Goal: Answer question/provide support

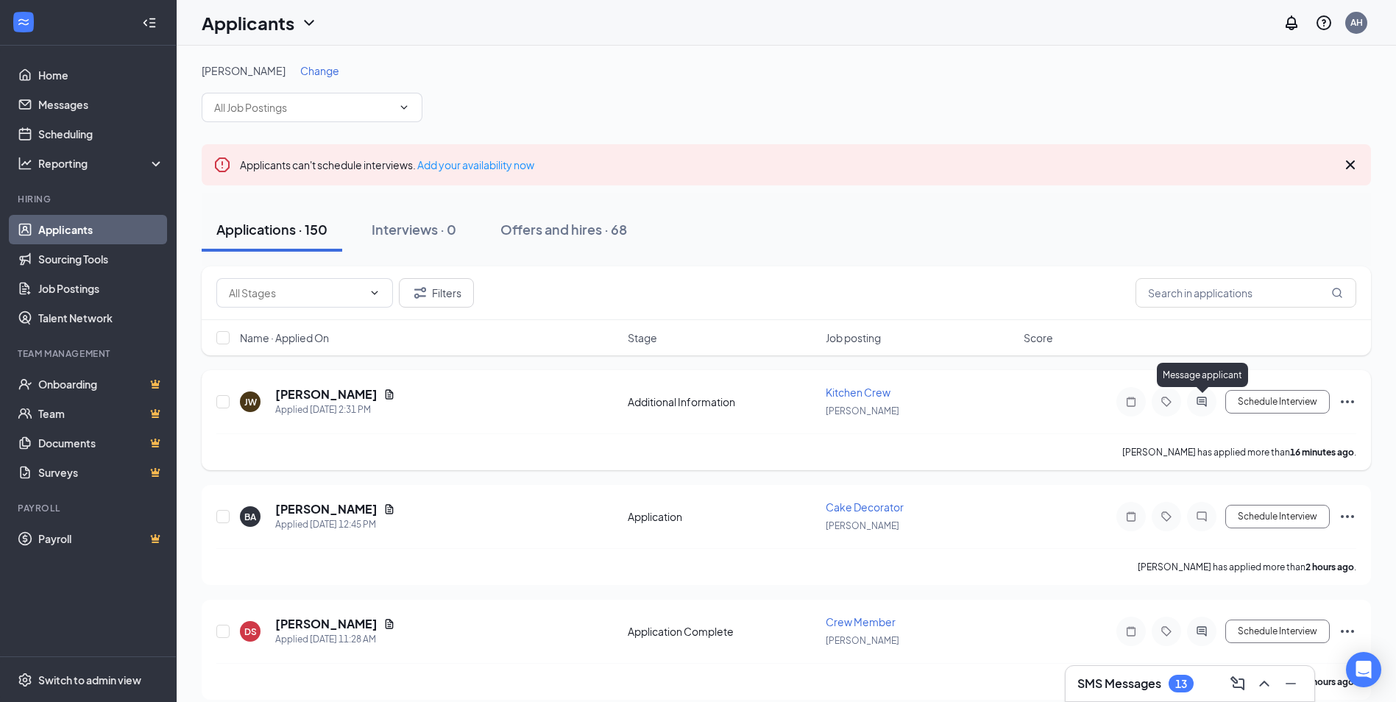
click at [1206, 400] on icon "ActiveChat" at bounding box center [1202, 402] width 18 height 12
click at [1209, 403] on icon "ActiveChat" at bounding box center [1202, 402] width 18 height 12
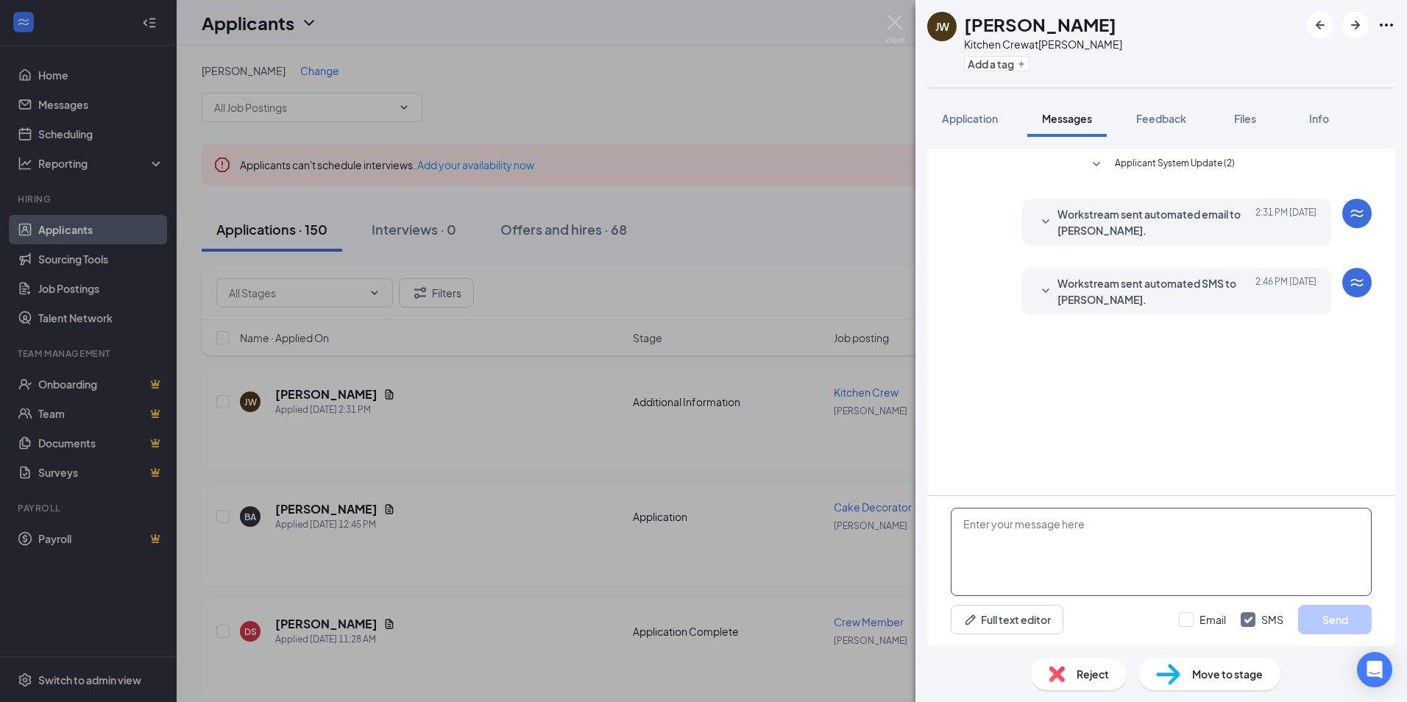
click at [1059, 534] on textarea at bounding box center [1161, 552] width 421 height 88
click at [1048, 292] on icon "SmallChevronDown" at bounding box center [1046, 292] width 18 height 18
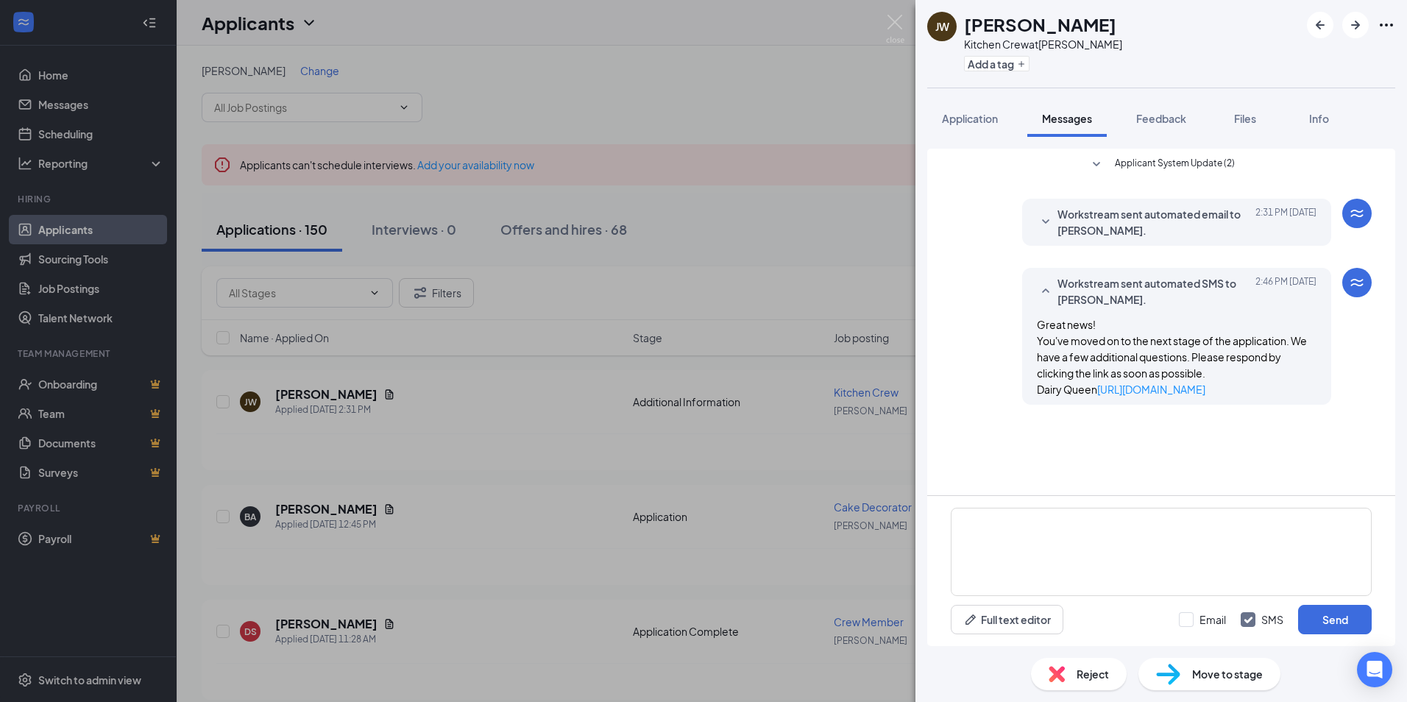
click at [1048, 292] on icon "SmallChevronUp" at bounding box center [1046, 292] width 18 height 18
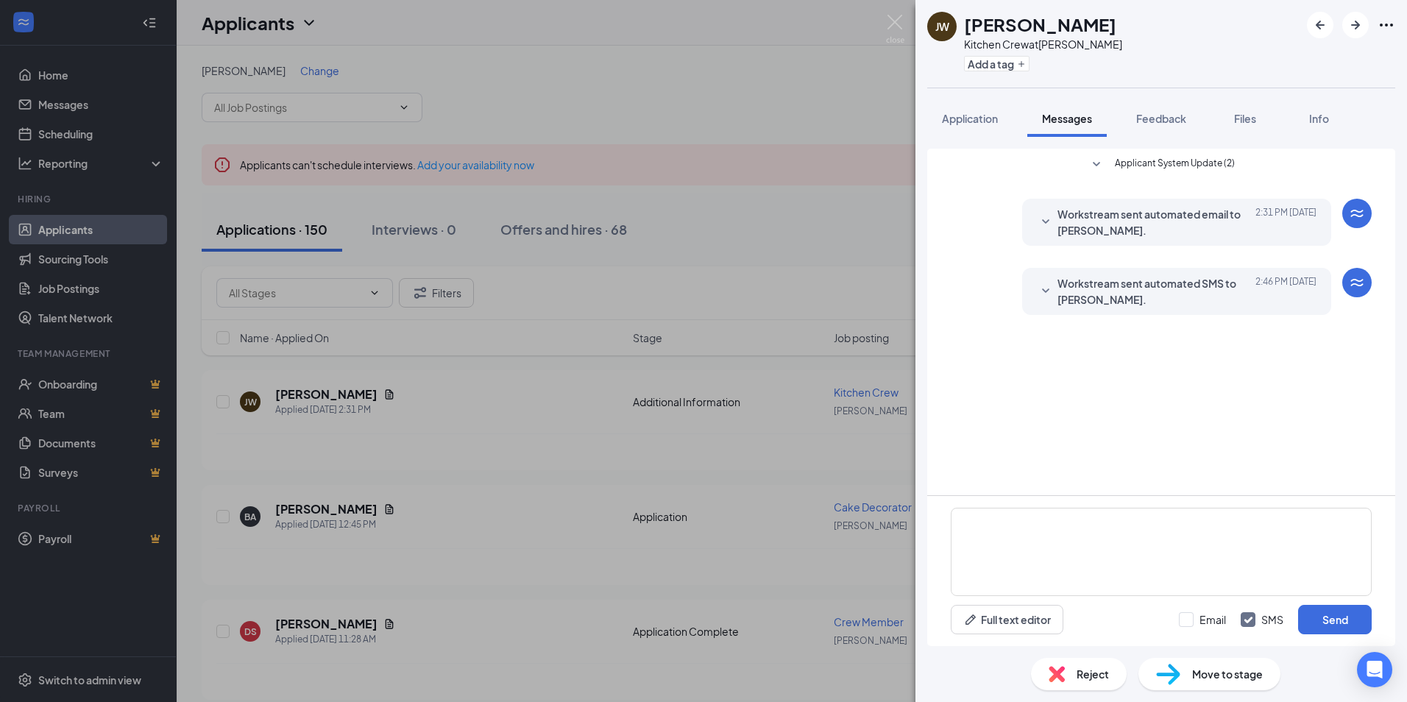
click at [1045, 229] on icon "SmallChevronDown" at bounding box center [1046, 222] width 18 height 18
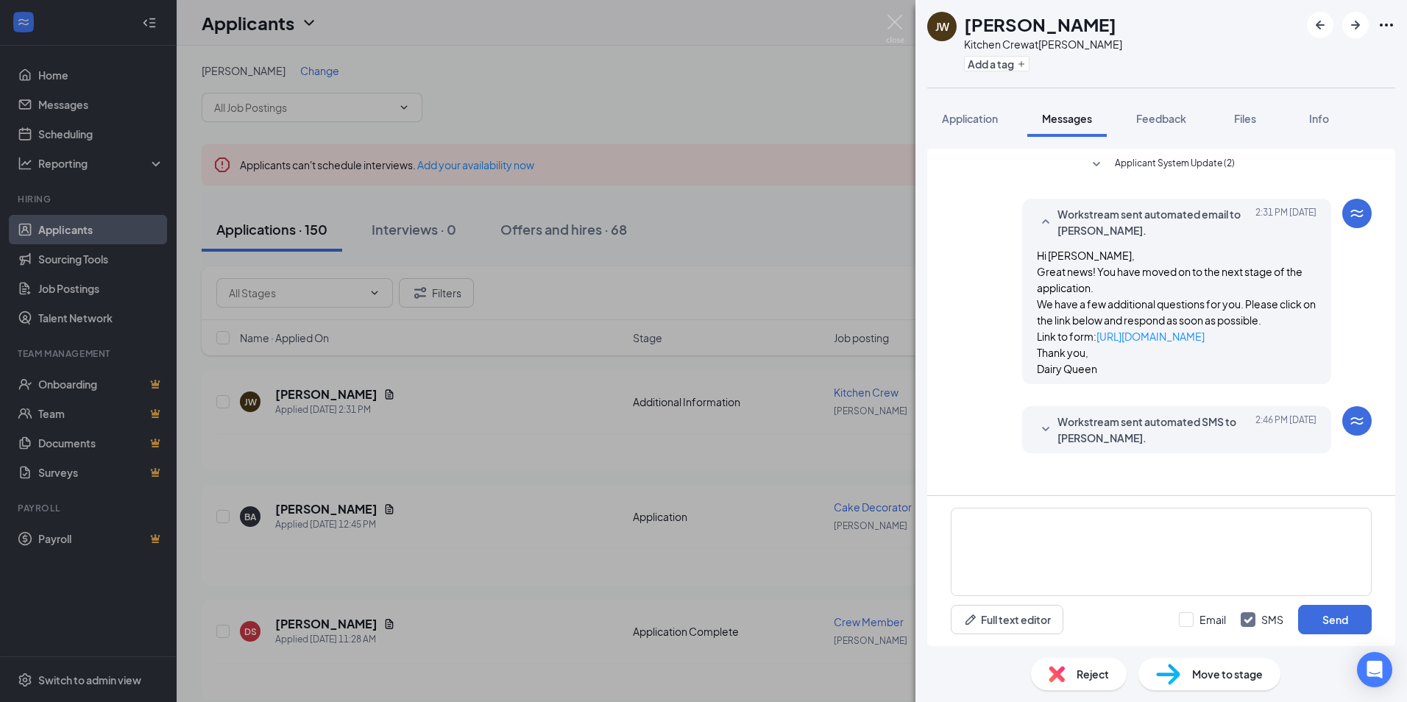
click at [1045, 229] on icon "SmallChevronUp" at bounding box center [1046, 222] width 18 height 18
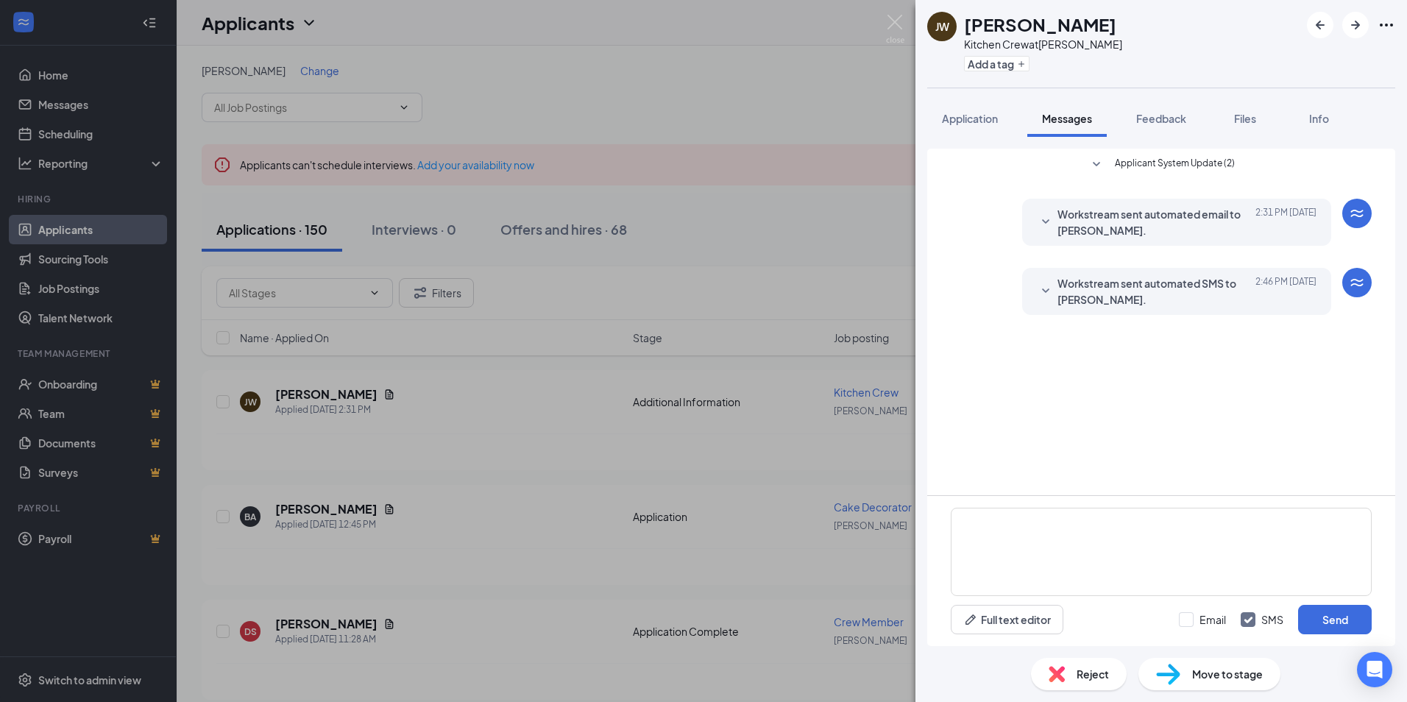
click at [1050, 222] on icon "SmallChevronDown" at bounding box center [1046, 222] width 18 height 18
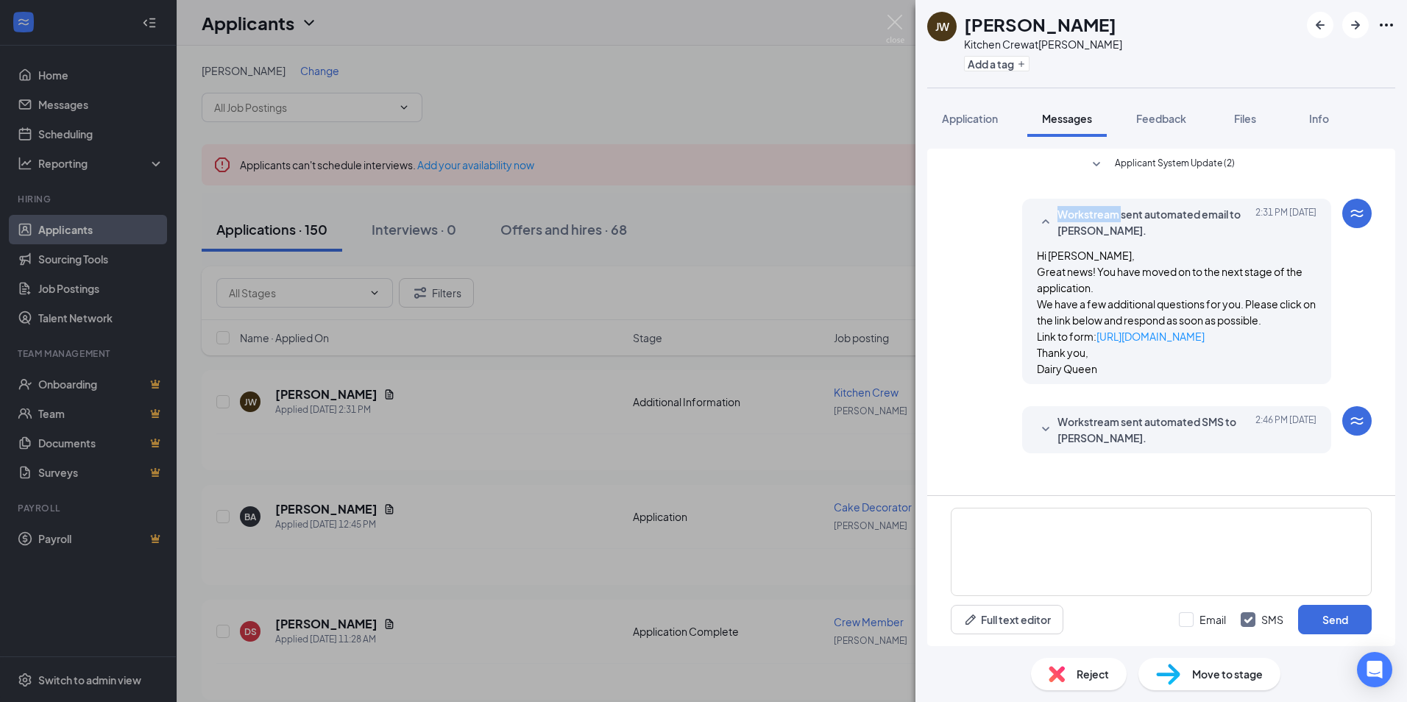
click at [1050, 222] on icon "SmallChevronUp" at bounding box center [1046, 222] width 18 height 18
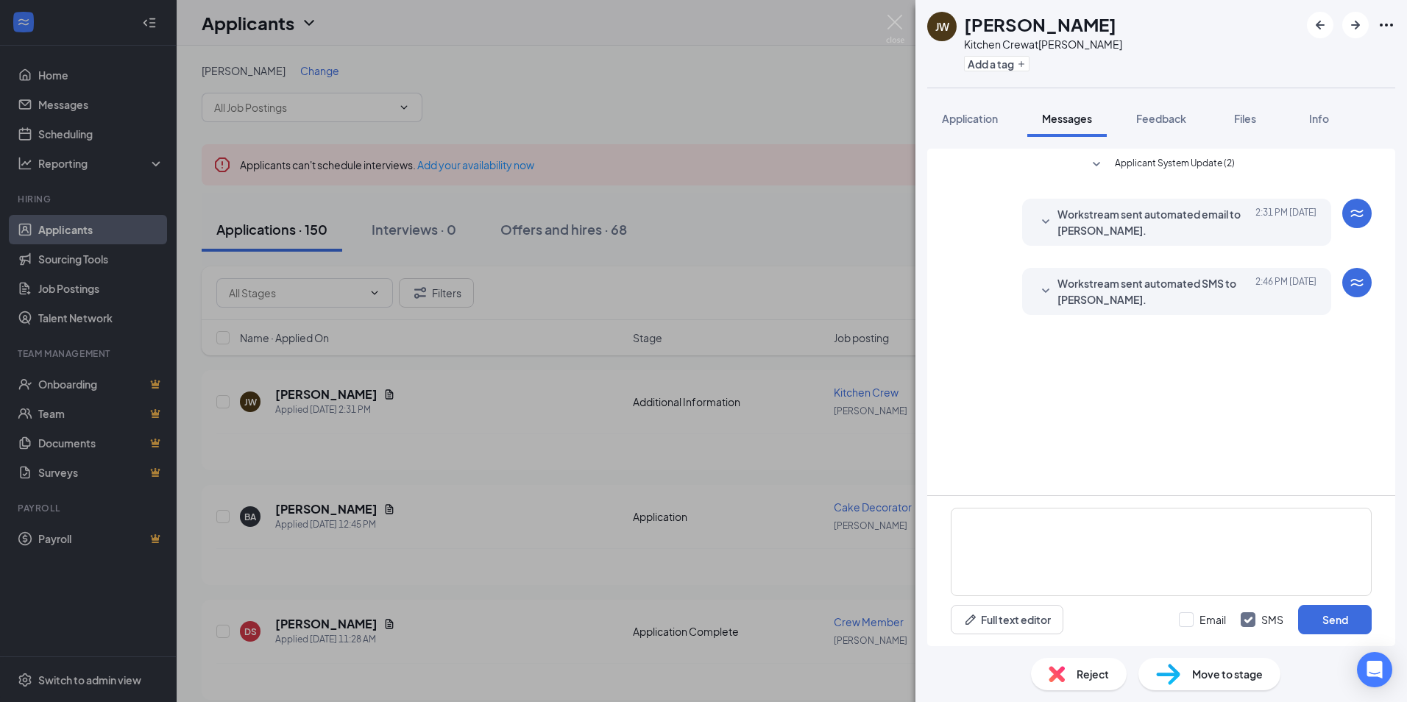
drag, startPoint x: 1050, startPoint y: 222, endPoint x: 1049, endPoint y: 290, distance: 68.5
click at [1049, 290] on icon "SmallChevronDown" at bounding box center [1045, 291] width 7 height 4
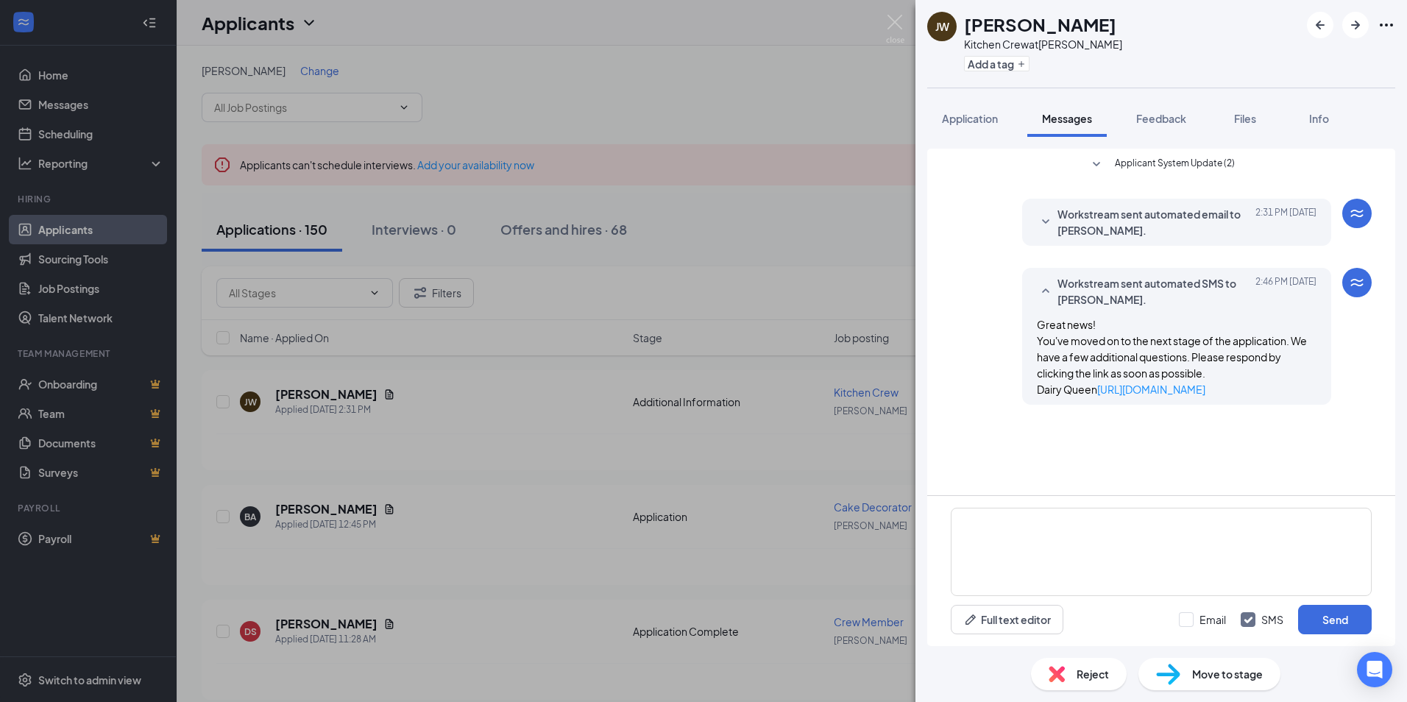
click at [1049, 290] on icon "SmallChevronUp" at bounding box center [1046, 292] width 18 height 18
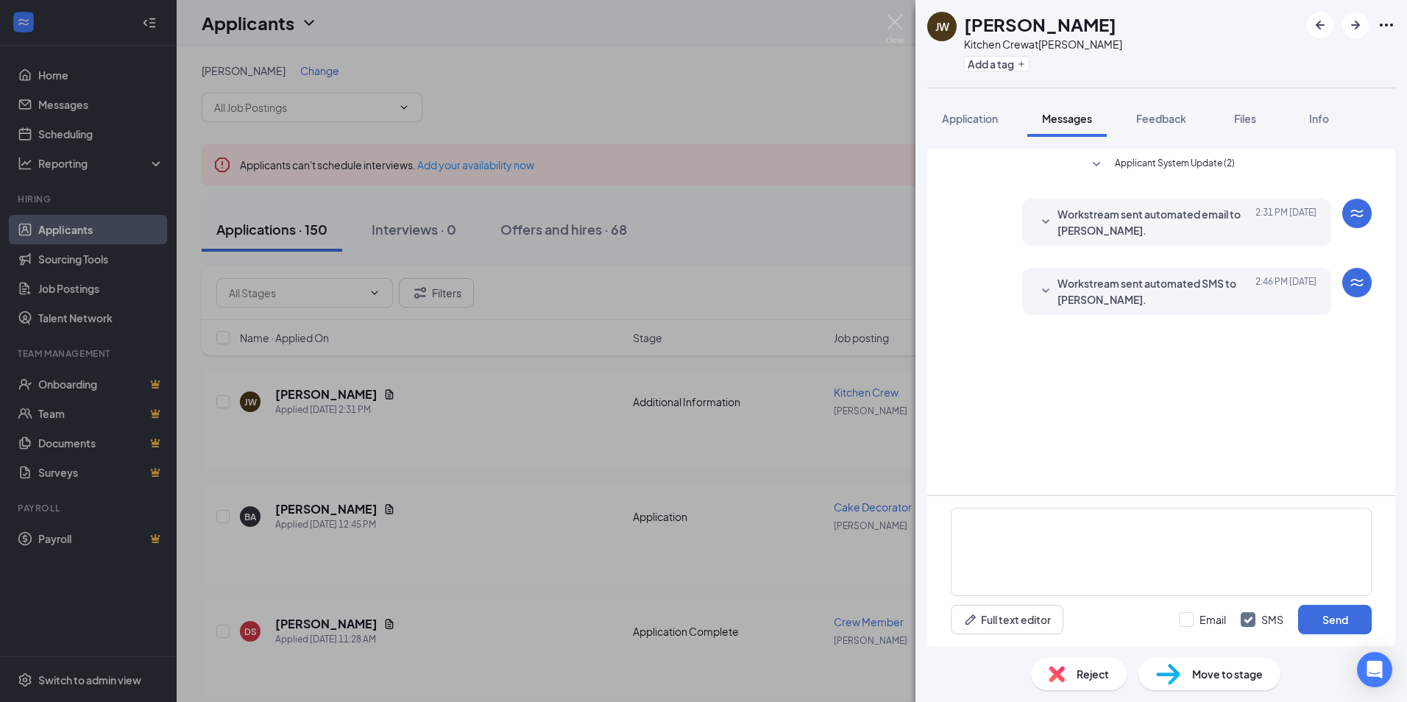
click at [1048, 211] on div at bounding box center [1046, 222] width 18 height 32
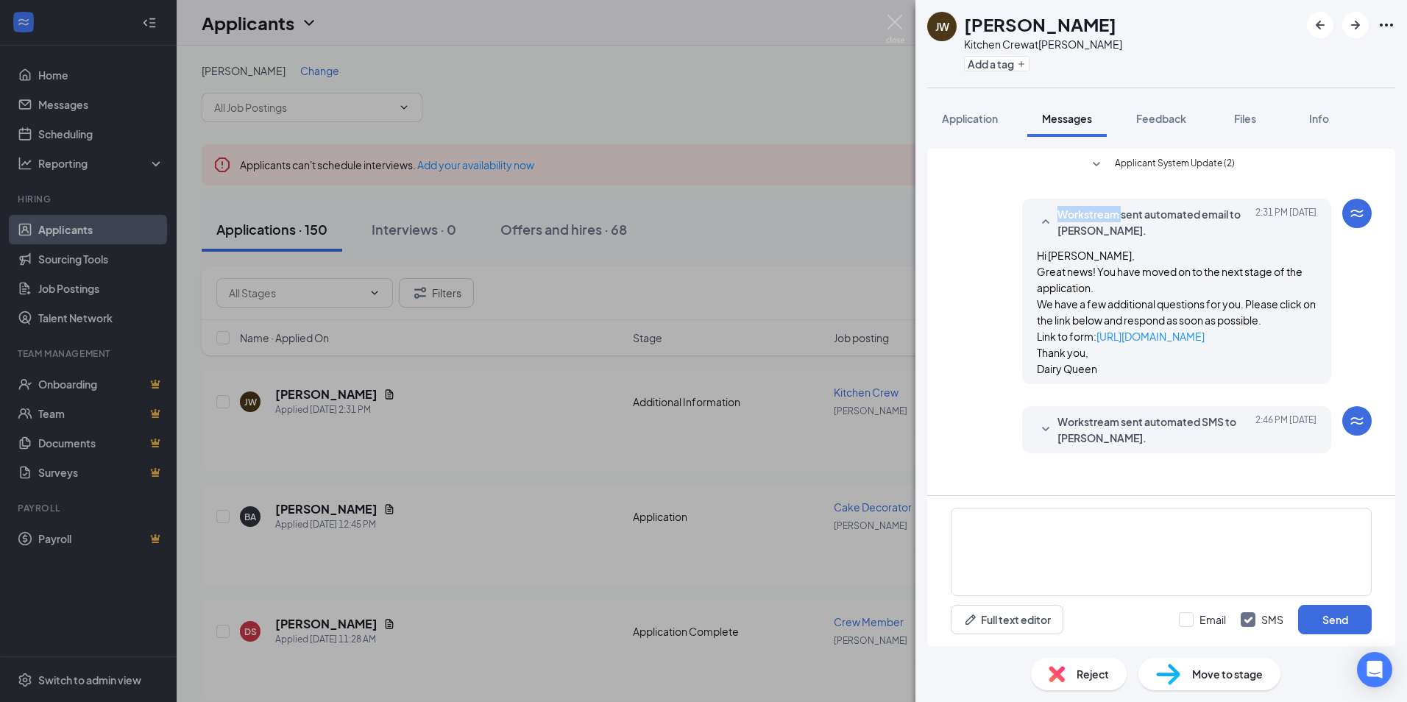
click at [1048, 212] on div at bounding box center [1046, 222] width 18 height 32
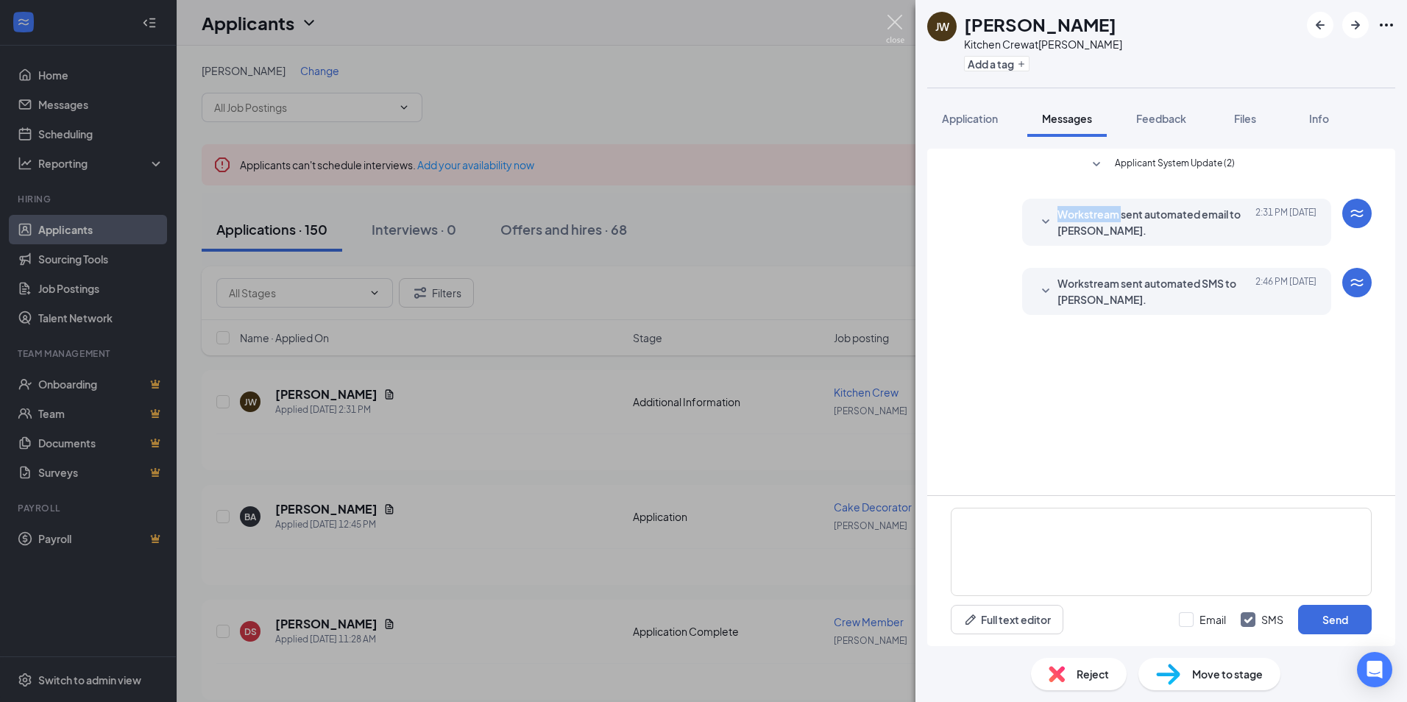
click at [894, 27] on img at bounding box center [895, 29] width 18 height 29
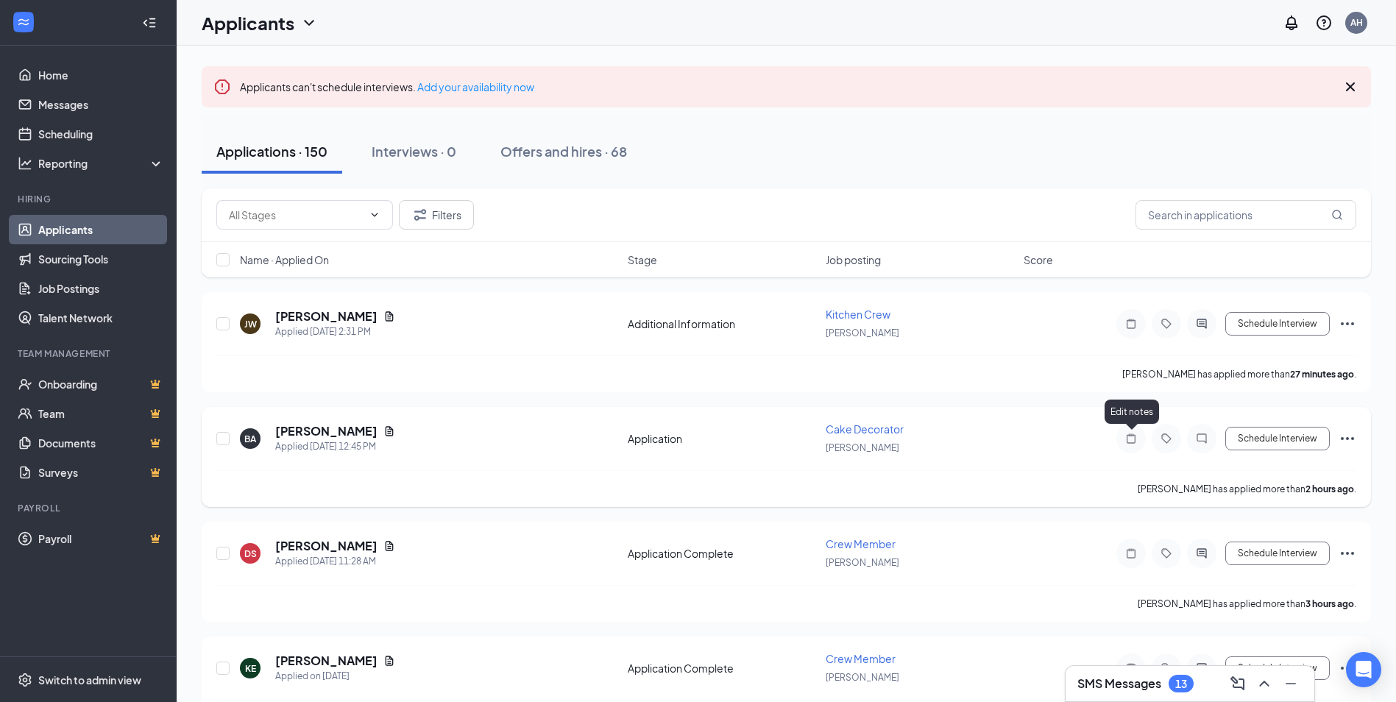
scroll to position [147, 0]
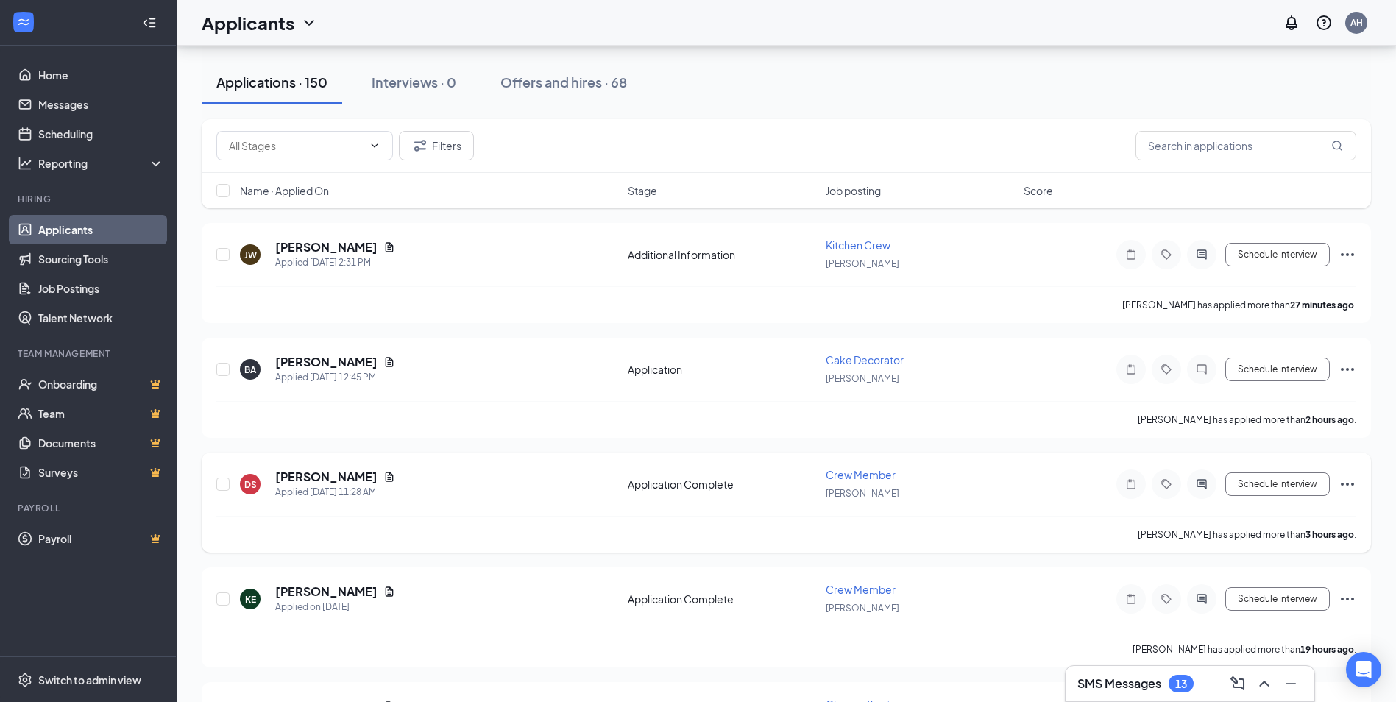
click at [1207, 491] on div at bounding box center [1201, 484] width 29 height 29
click at [1206, 601] on icon "ActiveChat" at bounding box center [1202, 599] width 18 height 12
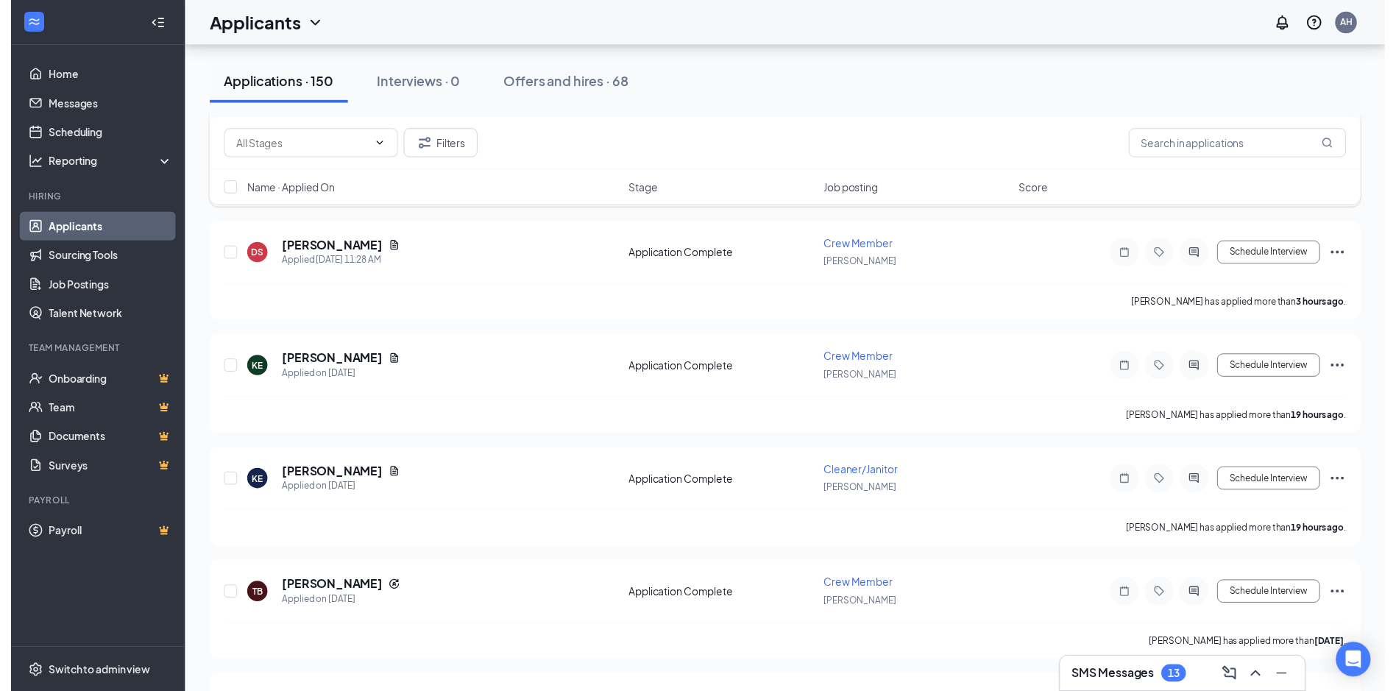
scroll to position [442, 0]
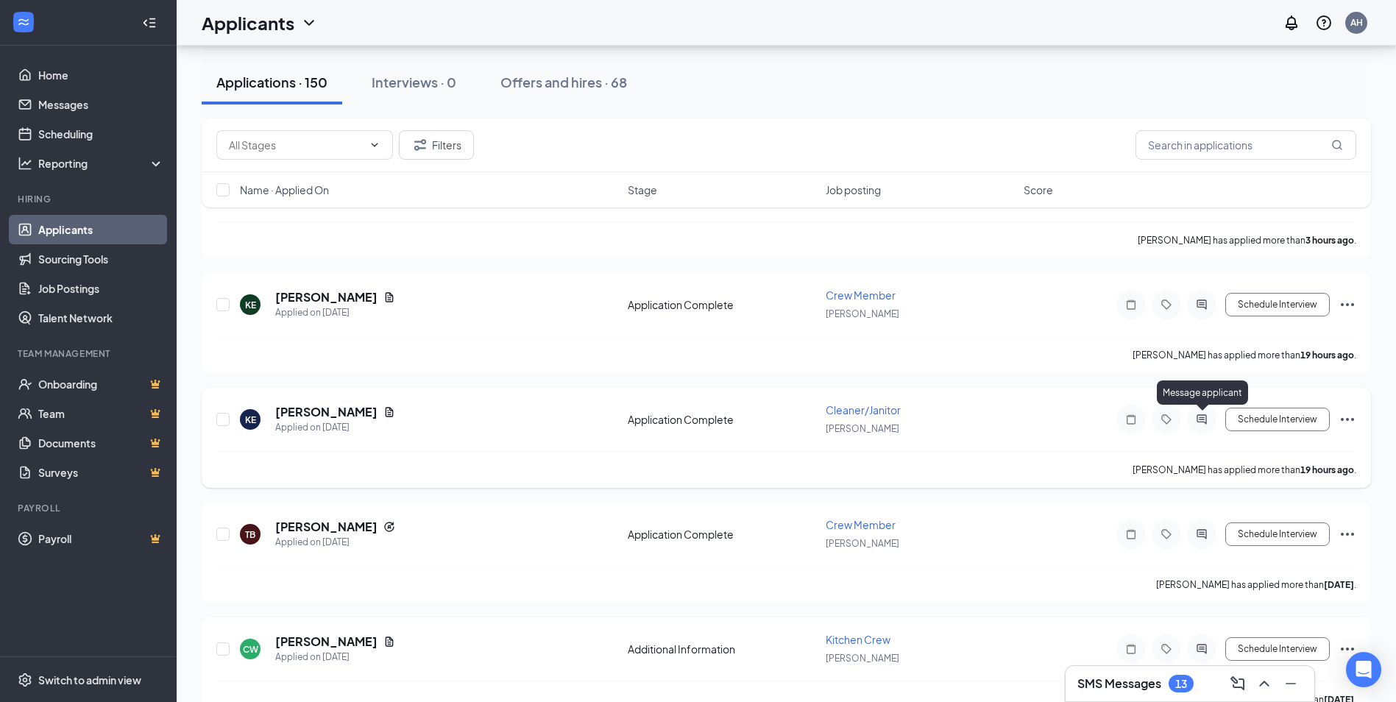
click at [1204, 415] on icon "ActiveChat" at bounding box center [1202, 419] width 10 height 10
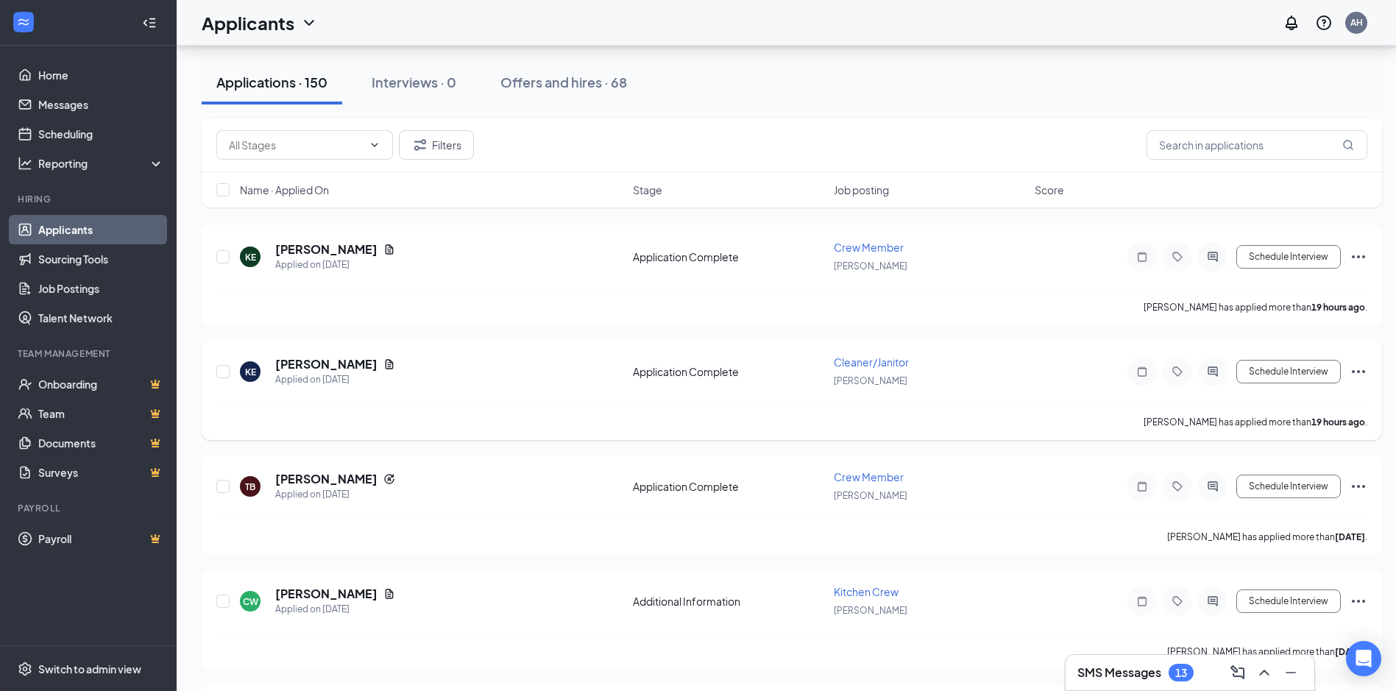
scroll to position [515, 0]
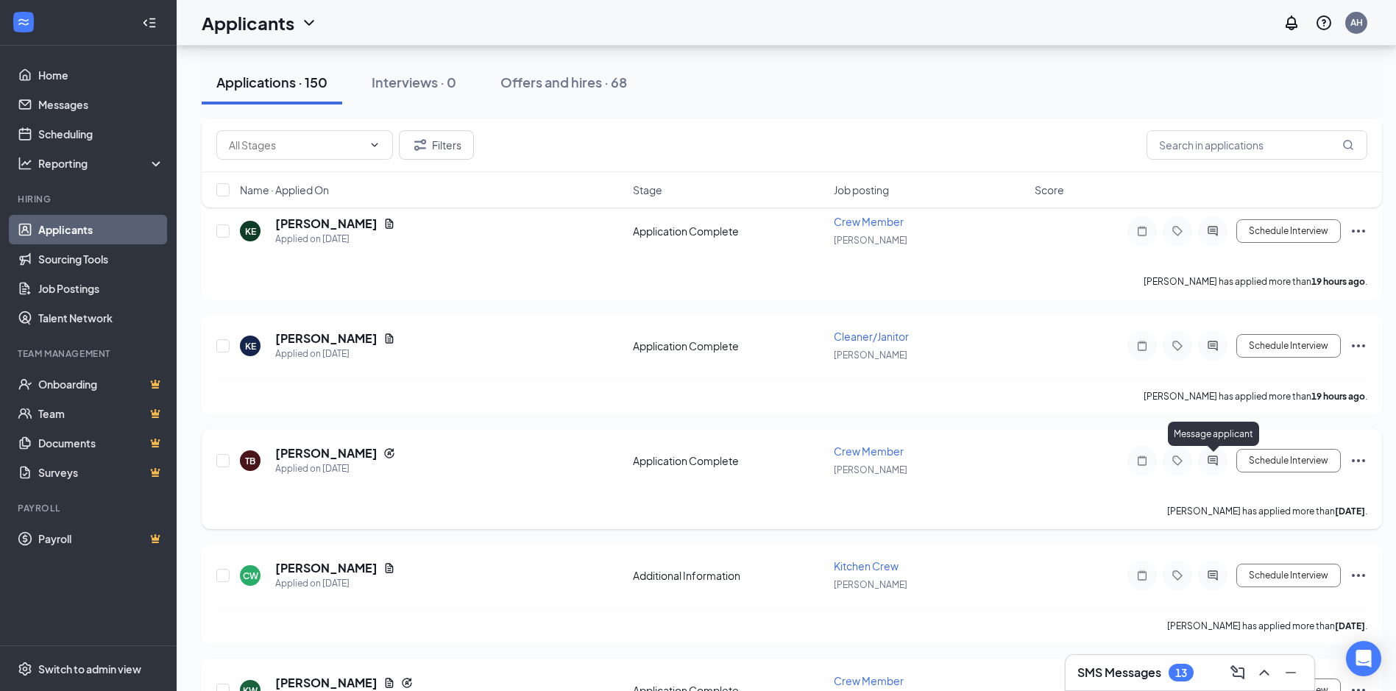
click at [1212, 460] on icon "ActiveChat" at bounding box center [1213, 461] width 18 height 12
